Goal: Information Seeking & Learning: Learn about a topic

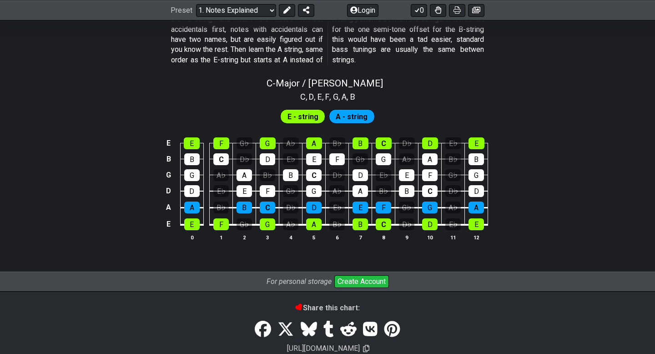
scroll to position [846, 0]
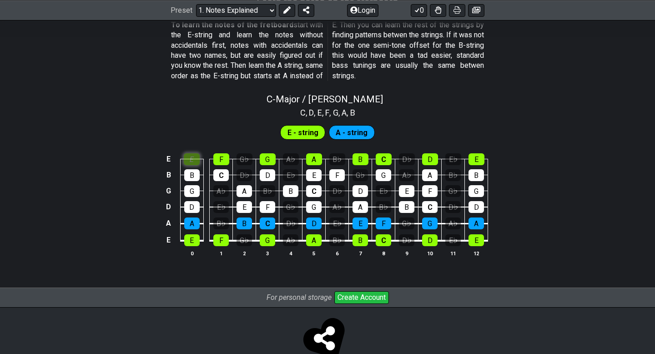
click at [191, 157] on div "E" at bounding box center [192, 159] width 16 height 12
click at [191, 173] on div "B" at bounding box center [191, 175] width 15 height 12
click at [192, 186] on div "G" at bounding box center [191, 191] width 15 height 12
click at [192, 205] on div "D" at bounding box center [191, 207] width 15 height 12
click at [187, 180] on div "B" at bounding box center [191, 175] width 15 height 12
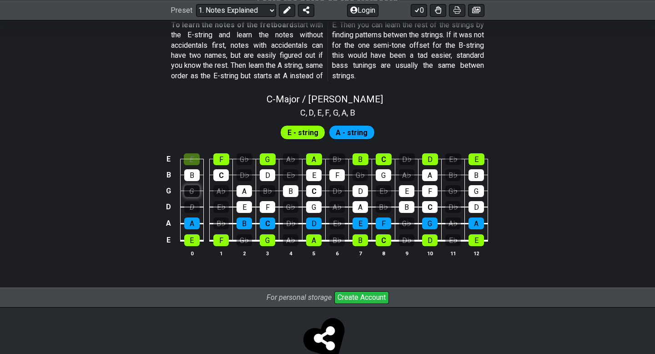
click at [190, 190] on div "G" at bounding box center [191, 191] width 15 height 12
click at [190, 203] on div "D" at bounding box center [191, 207] width 15 height 12
click at [192, 155] on div "E" at bounding box center [192, 159] width 16 height 12
click at [221, 216] on td "B♭" at bounding box center [221, 215] width 23 height 17
click at [222, 205] on div "E♭" at bounding box center [220, 207] width 15 height 12
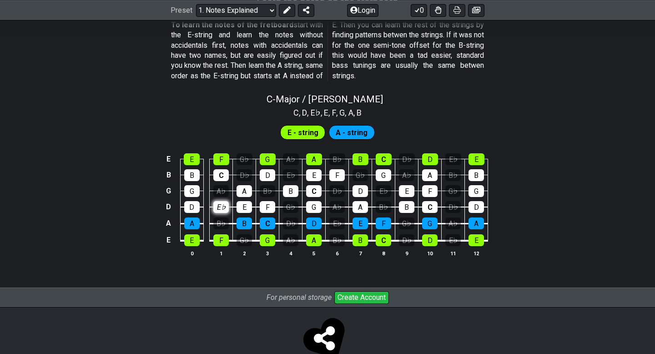
click at [222, 205] on div "E♭" at bounding box center [220, 207] width 15 height 12
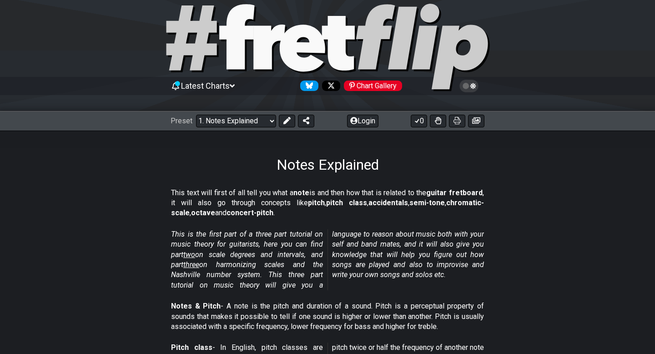
scroll to position [16, 0]
